Goal: Transaction & Acquisition: Purchase product/service

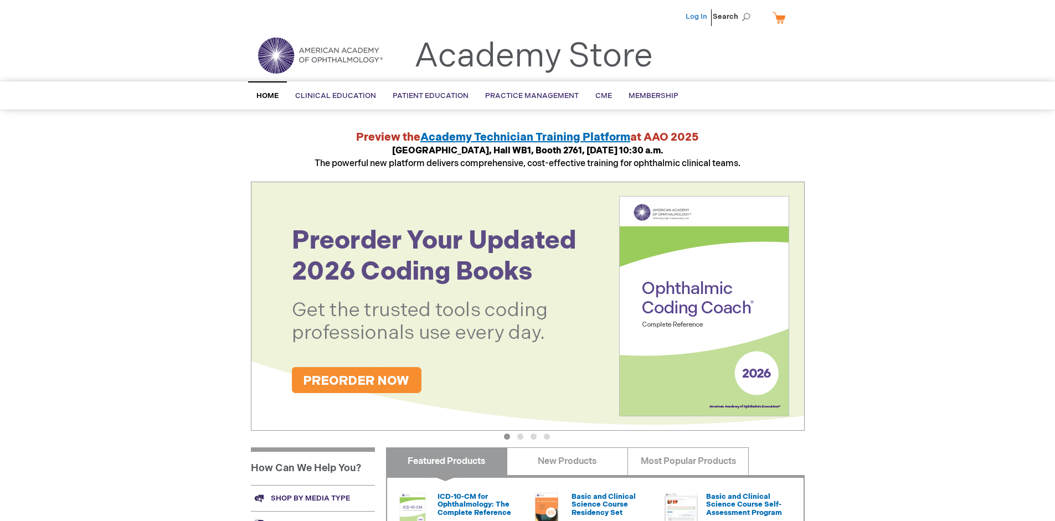
click at [697, 17] on link "Log In" at bounding box center [697, 16] width 22 height 9
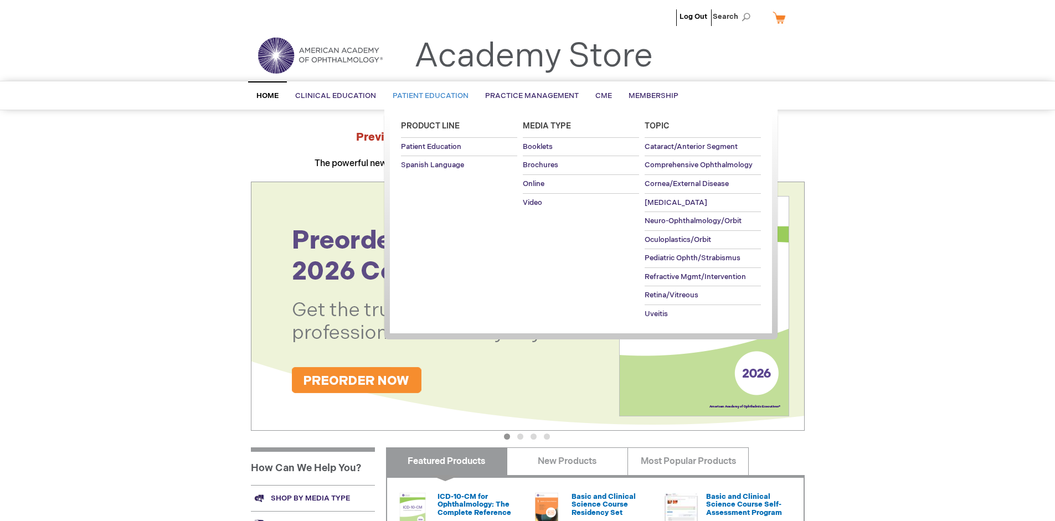
click at [428, 96] on span "Patient Education" at bounding box center [431, 95] width 76 height 9
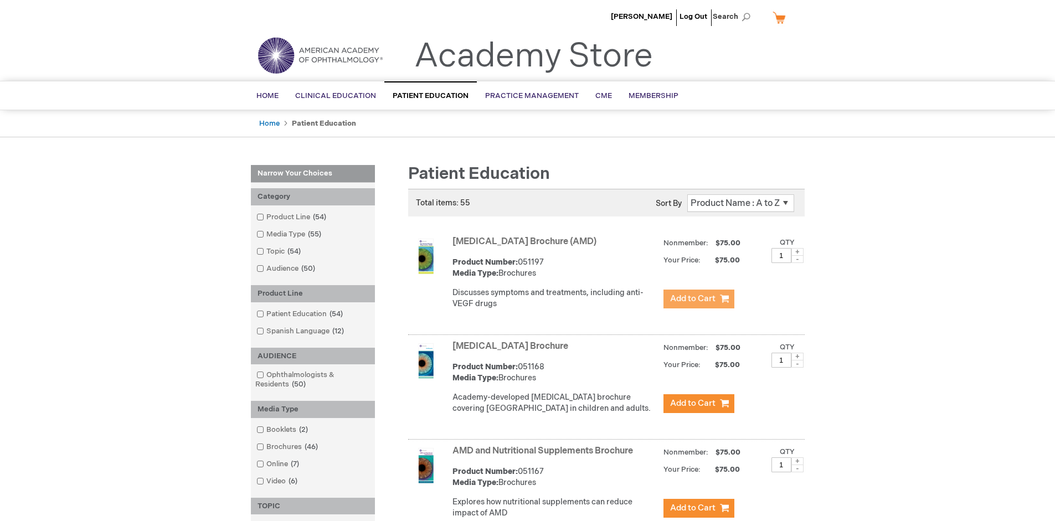
click at [698, 299] on span "Add to Cart" at bounding box center [692, 299] width 45 height 11
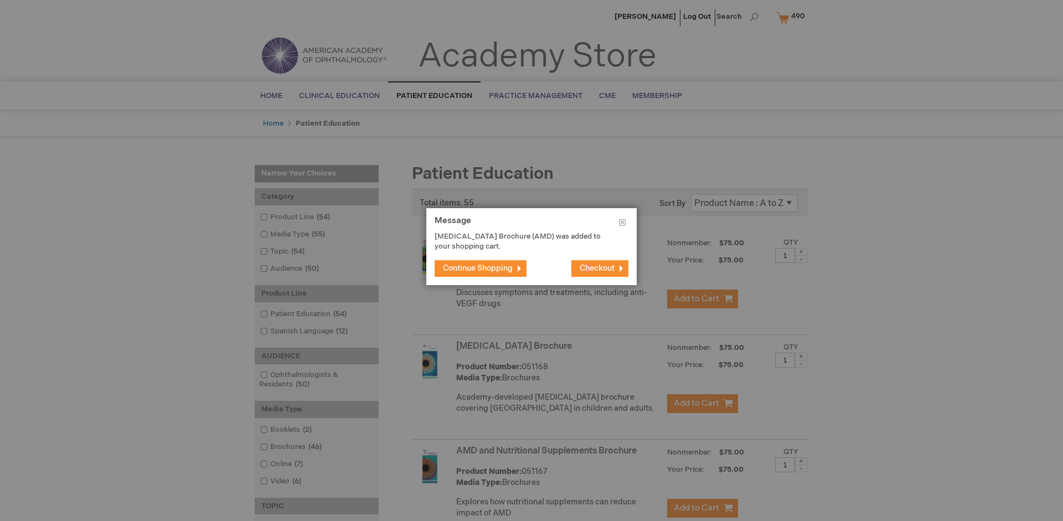
click at [478, 268] on span "Continue Shopping" at bounding box center [478, 268] width 70 height 9
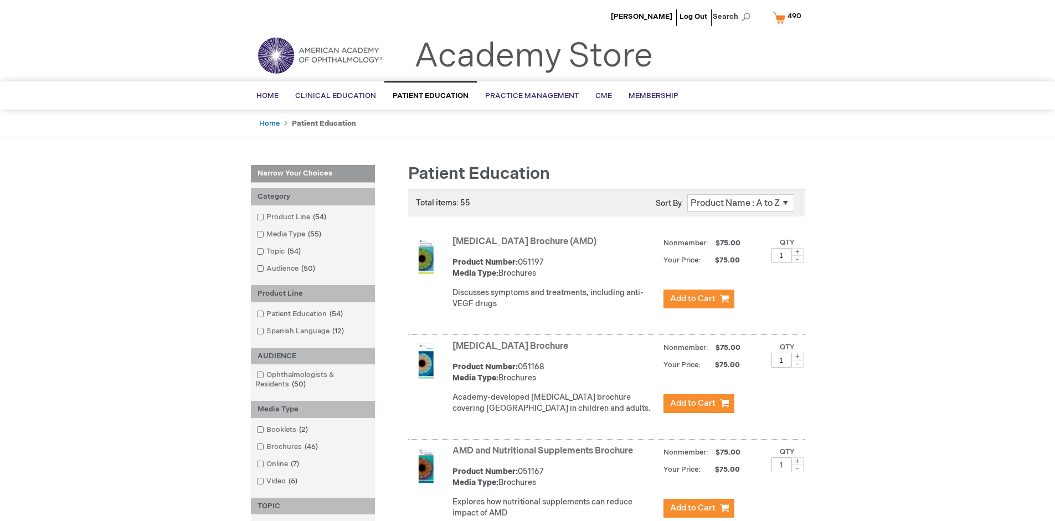
click at [545, 456] on link "AMD and Nutritional Supplements Brochure" at bounding box center [543, 451] width 181 height 11
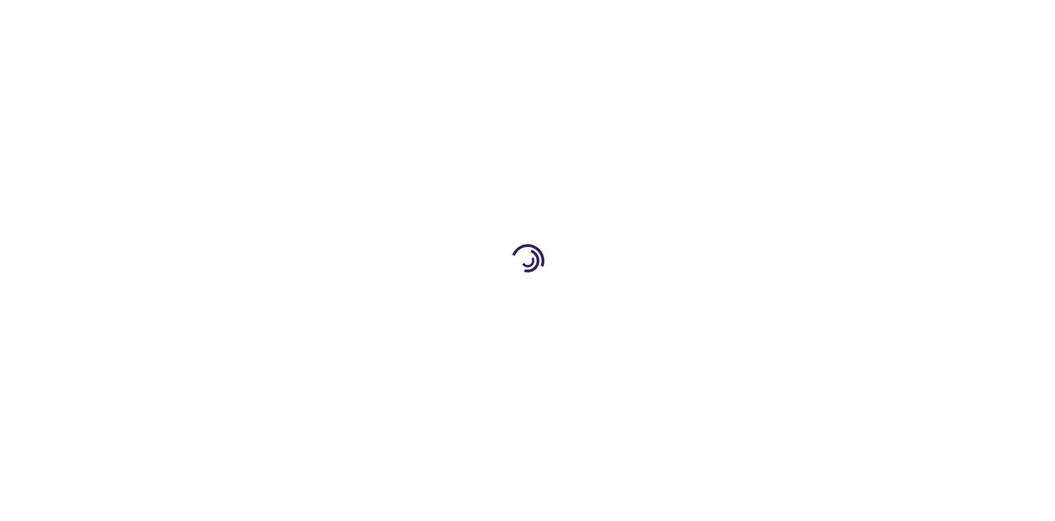
type input "1"
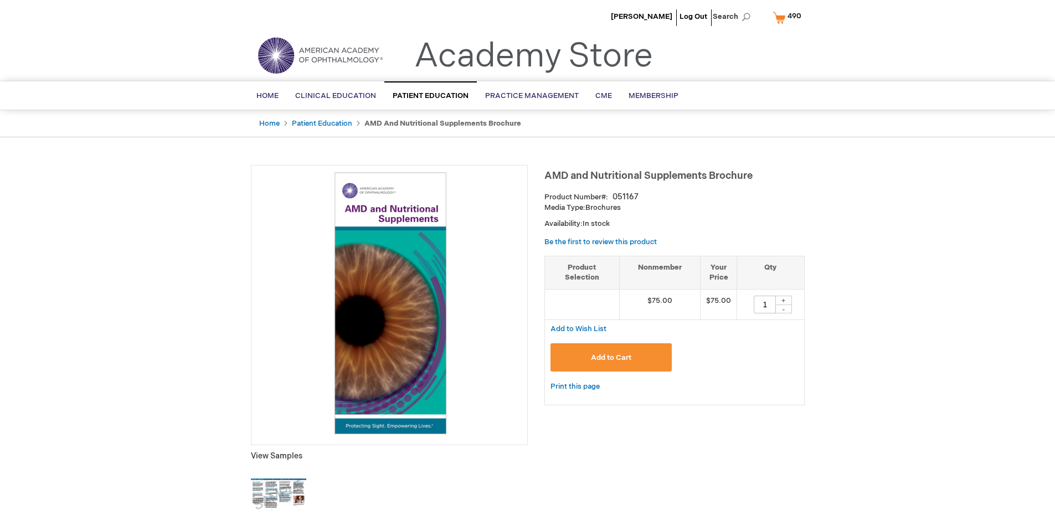
click at [611, 357] on span "Add to Cart" at bounding box center [611, 357] width 40 height 9
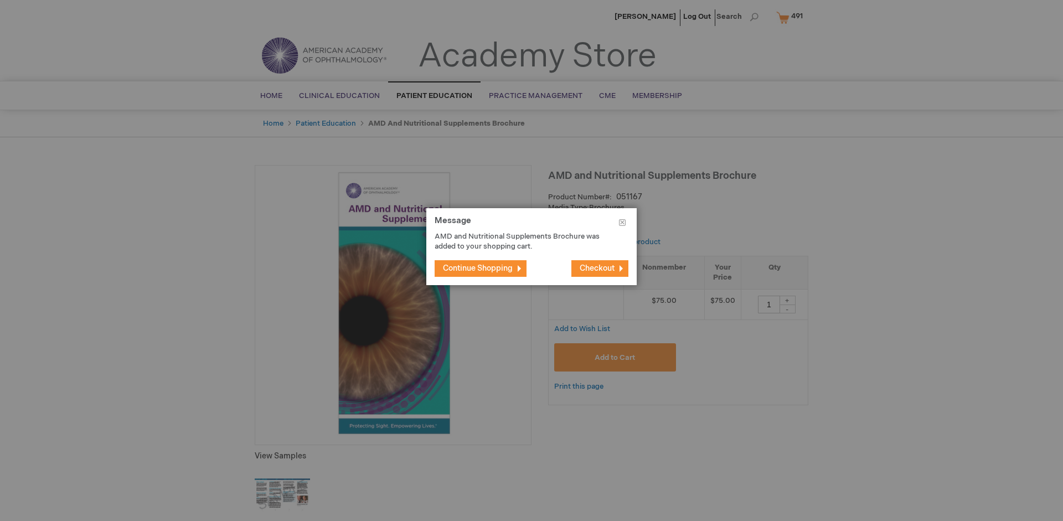
click at [478, 268] on span "Continue Shopping" at bounding box center [478, 268] width 70 height 9
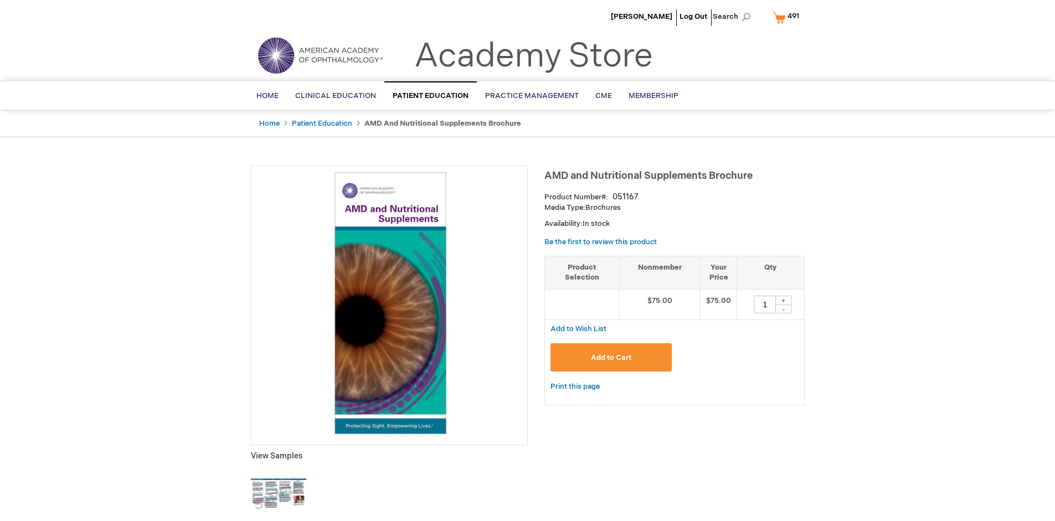
click at [788, 17] on span "491" at bounding box center [794, 16] width 12 height 9
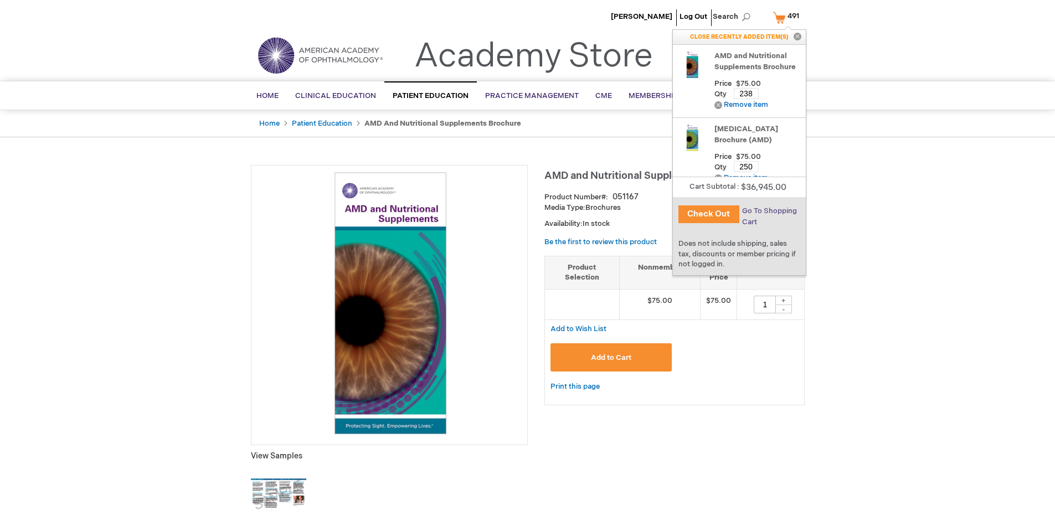
click at [769, 211] on span "Go To Shopping Cart" at bounding box center [769, 217] width 55 height 20
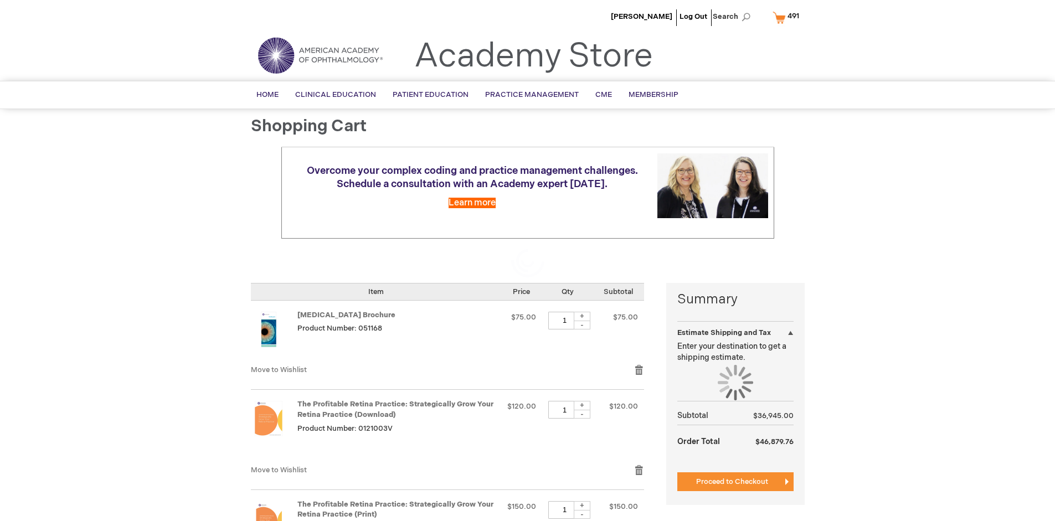
select select "US"
select select "41"
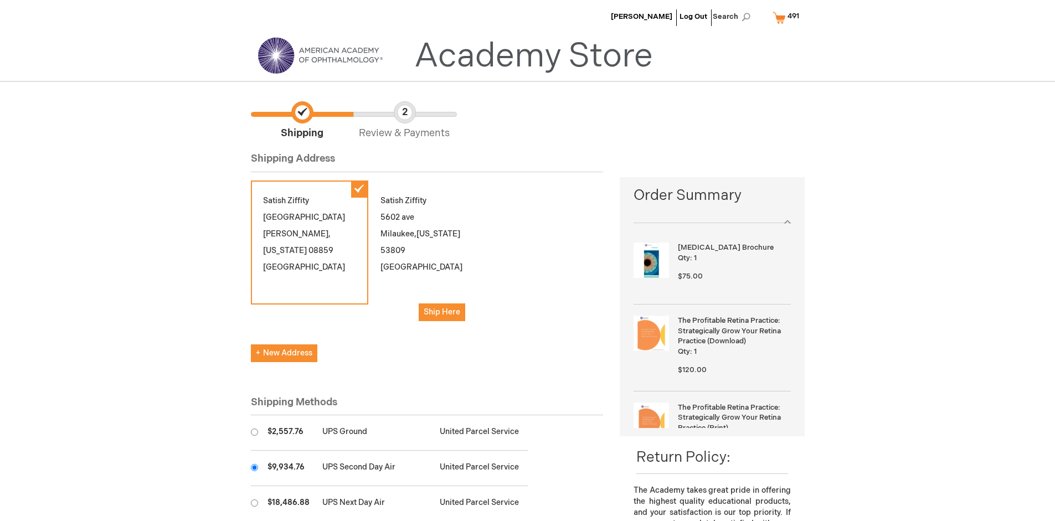
click at [254, 467] on input "radio" at bounding box center [254, 467] width 7 height 7
